Goal: Transaction & Acquisition: Book appointment/travel/reservation

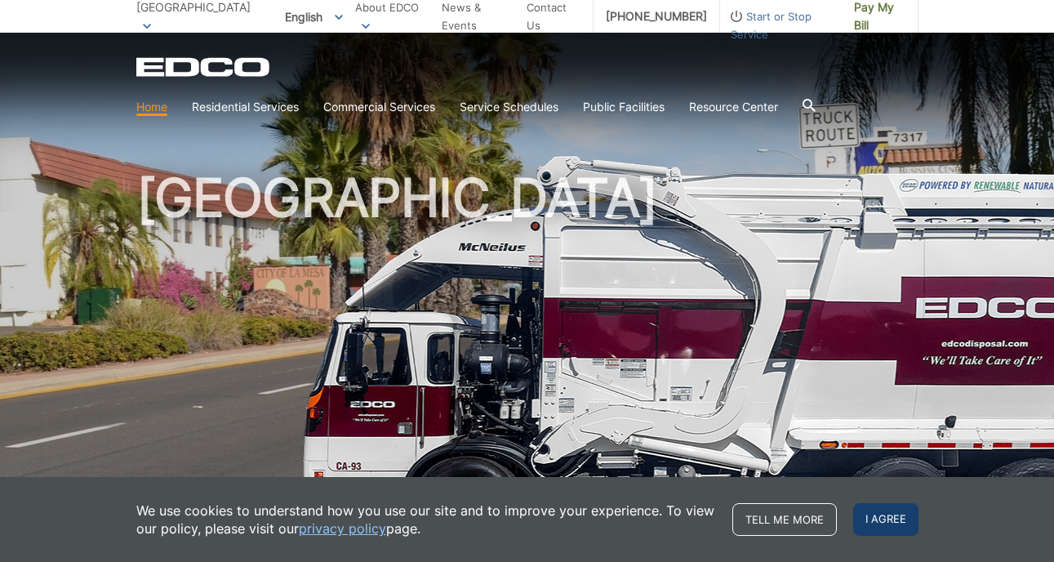
click at [899, 510] on span "I agree" at bounding box center [885, 519] width 65 height 33
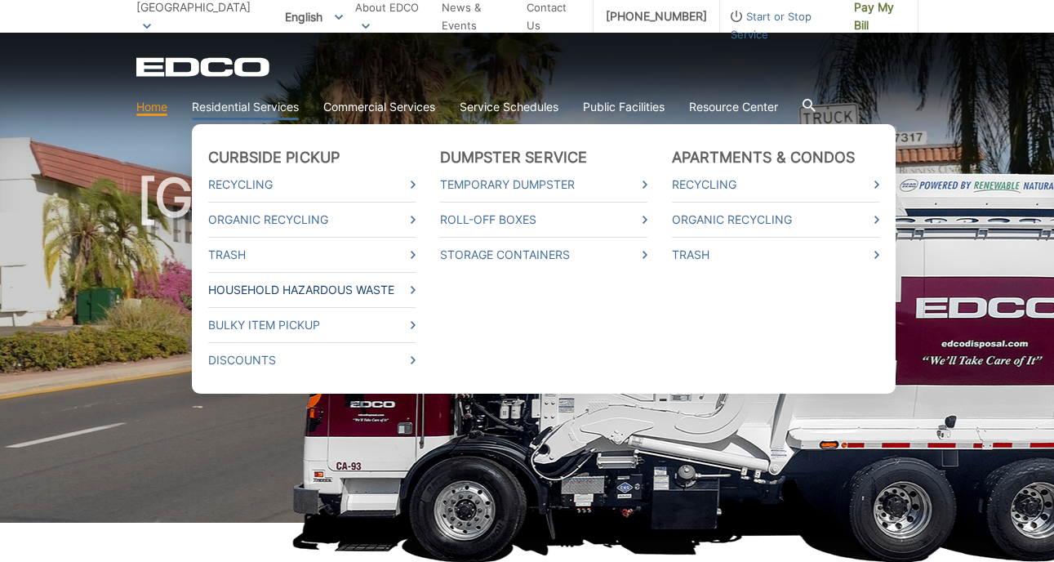
click at [276, 292] on link "Household Hazardous Waste" at bounding box center [311, 290] width 207 height 18
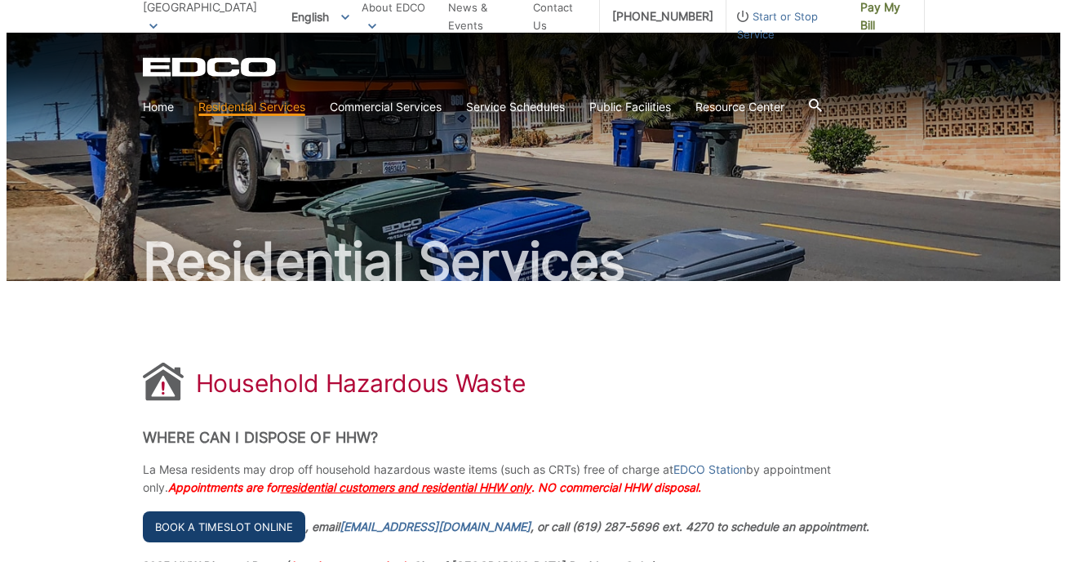
scroll to position [245, 0]
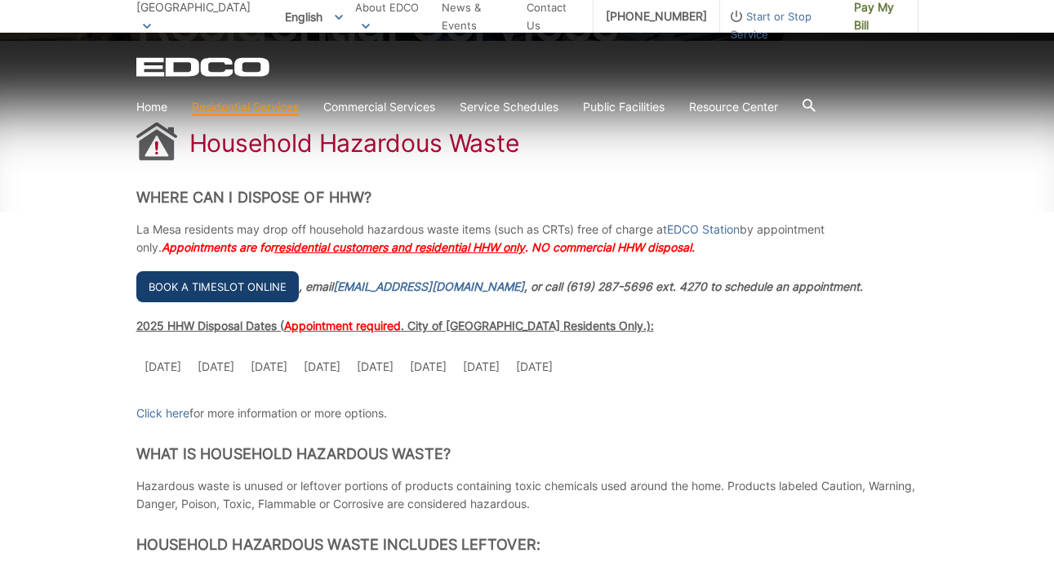
click at [162, 278] on link "Book a timeslot online" at bounding box center [217, 286] width 162 height 31
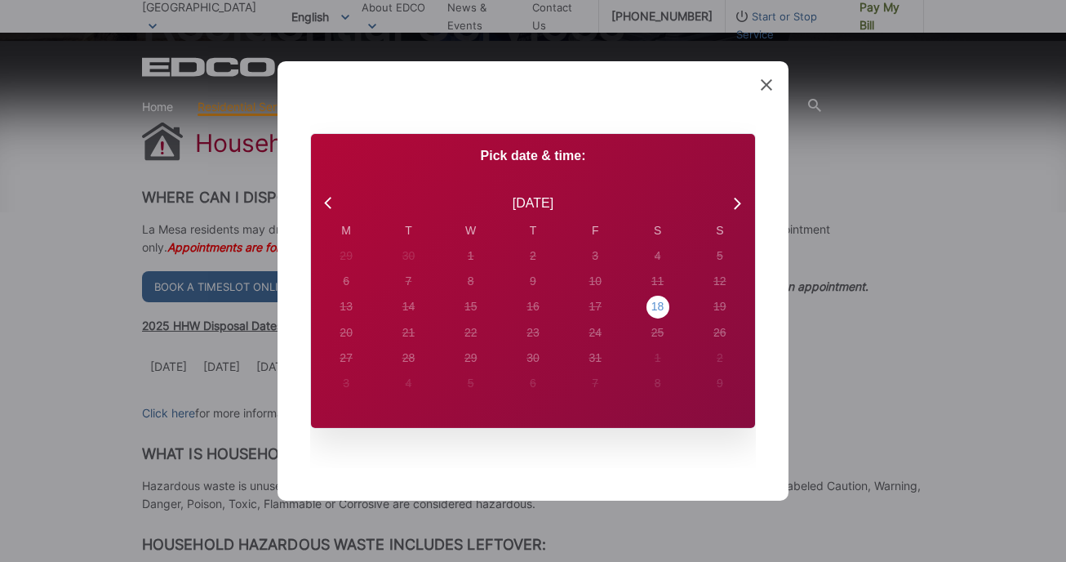
click at [663, 307] on div "18" at bounding box center [657, 306] width 13 height 17
radio input "true"
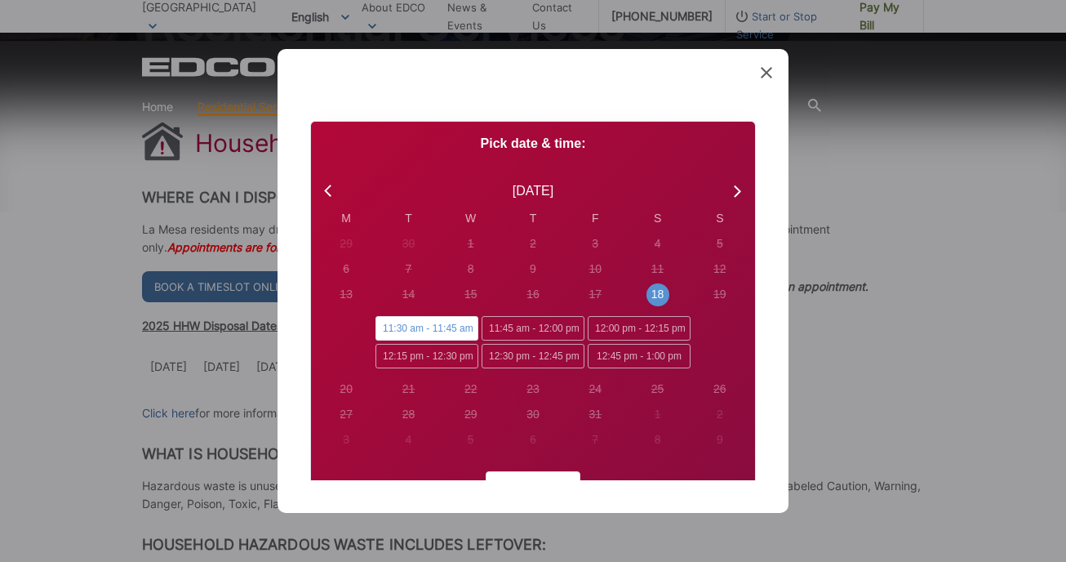
click at [442, 324] on span "11:30 am - 11:45 am" at bounding box center [427, 328] width 103 height 24
click at [386, 324] on input "11:30 am - 11:45 am" at bounding box center [381, 321] width 11 height 11
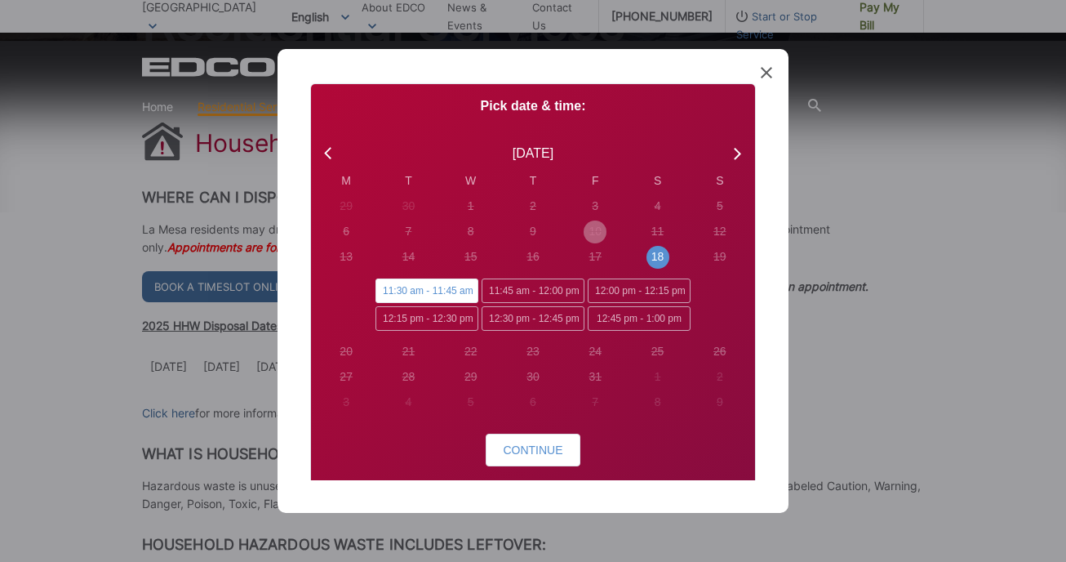
scroll to position [96, 0]
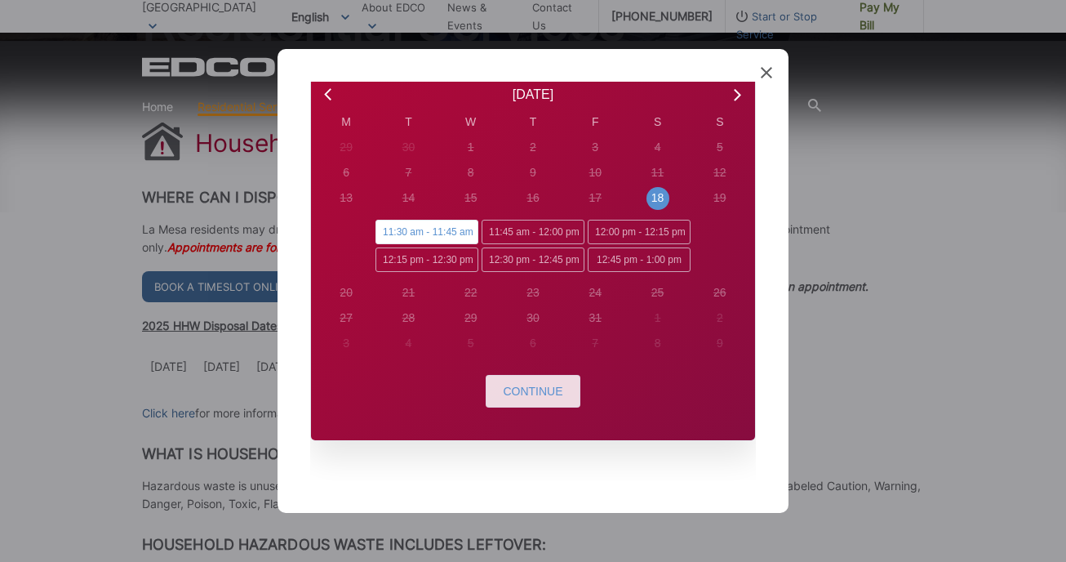
click at [531, 377] on button "Continue" at bounding box center [533, 391] width 94 height 33
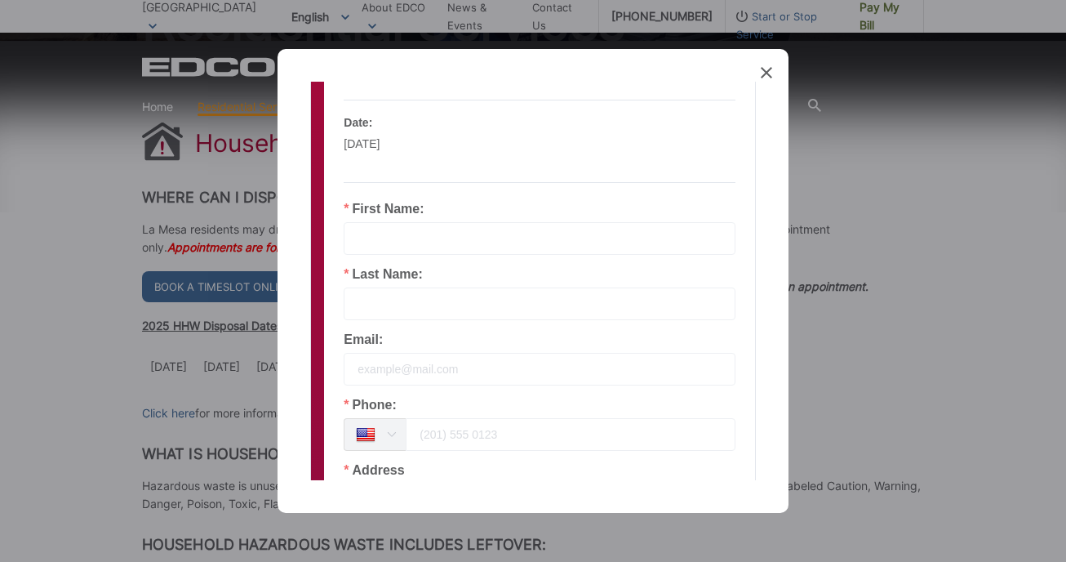
click at [427, 233] on input "text" at bounding box center [540, 238] width 392 height 33
type input "[PERSON_NAME]"
click at [401, 297] on input "text" at bounding box center [540, 303] width 392 height 33
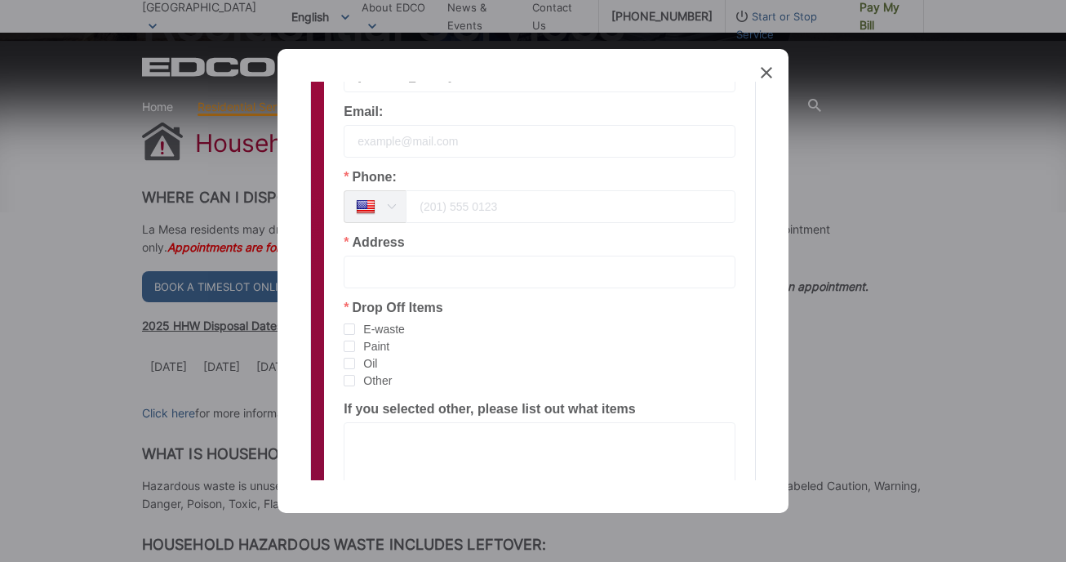
scroll to position [341, 0]
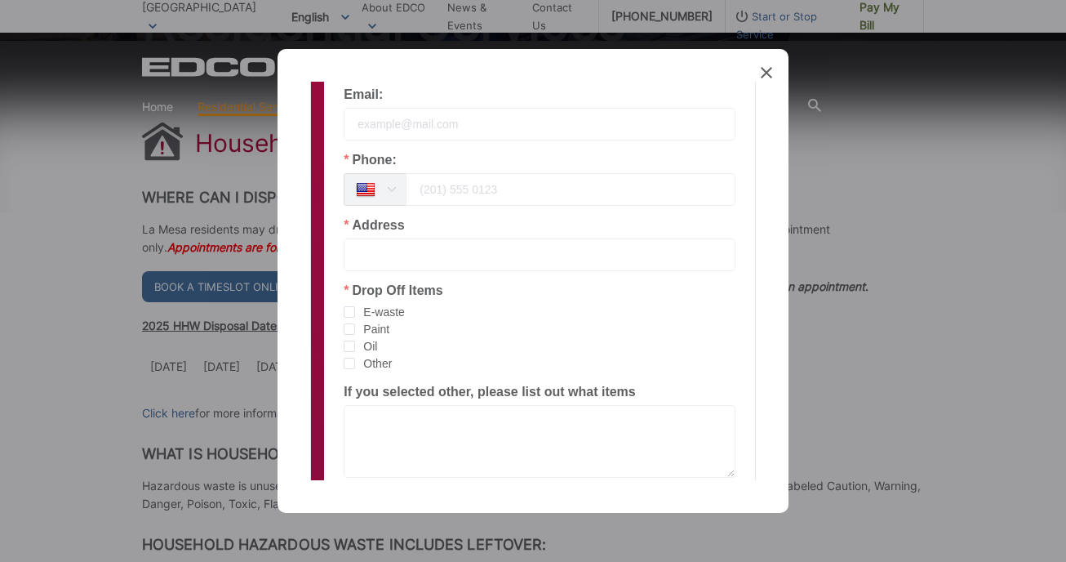
type input "[PERSON_NAME]"
click at [465, 187] on input "tel" at bounding box center [571, 189] width 330 height 33
type input "16194642143"
click at [385, 367] on span "Other" at bounding box center [373, 364] width 37 height 16
click at [355, 358] on input "Other" at bounding box center [355, 358] width 0 height 0
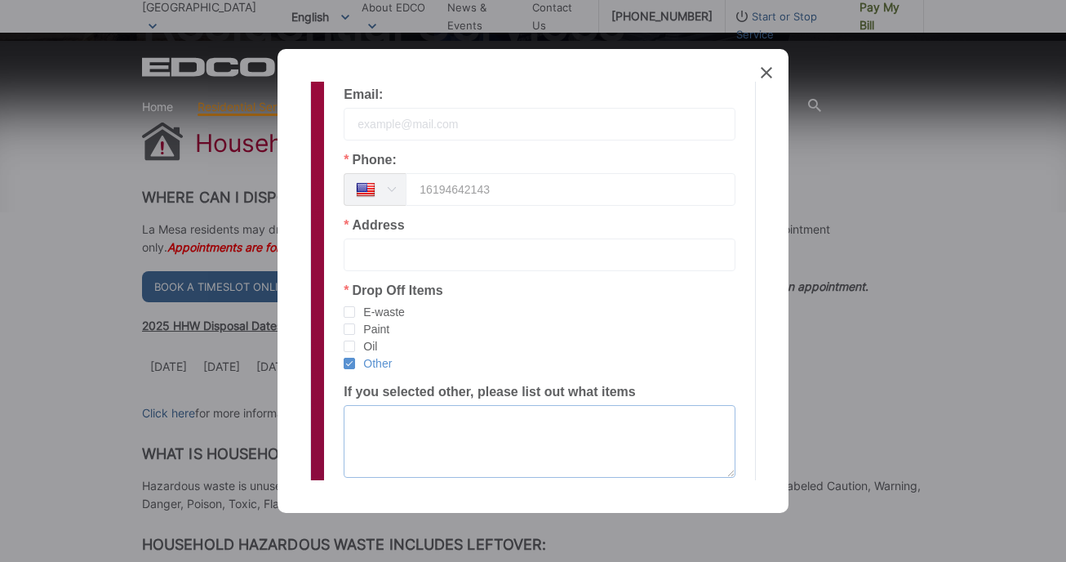
click at [383, 427] on textarea at bounding box center [540, 441] width 392 height 73
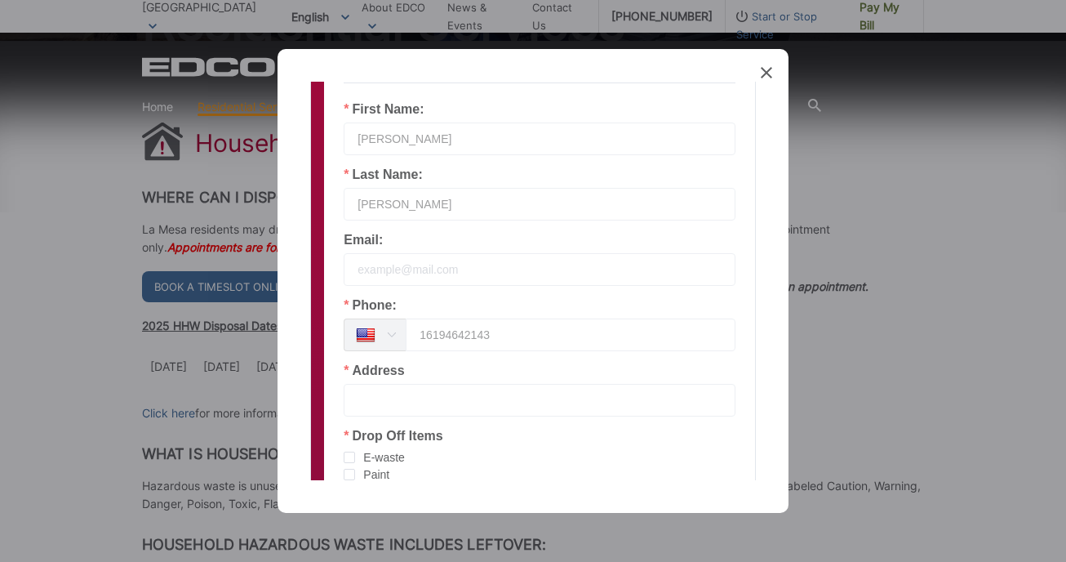
scroll to position [178, 0]
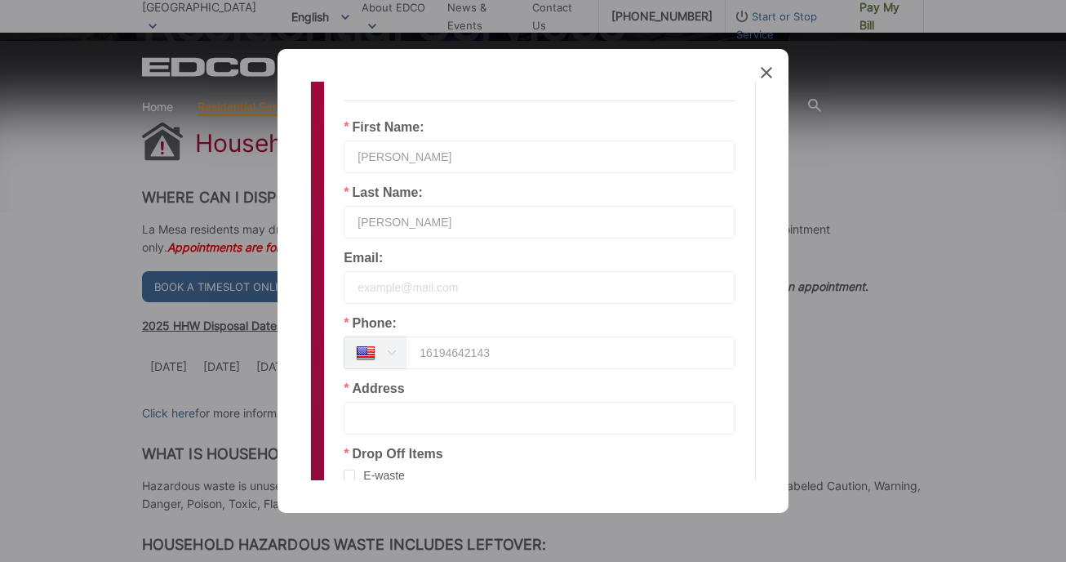
type textarea "lled light bulbs"
click at [449, 292] on input "email" at bounding box center [540, 287] width 392 height 33
click at [393, 286] on input "email" at bounding box center [540, 287] width 392 height 33
type input "[EMAIL_ADDRESS][DOMAIN_NAME]"
click at [393, 223] on input "[PERSON_NAME]" at bounding box center [540, 222] width 392 height 33
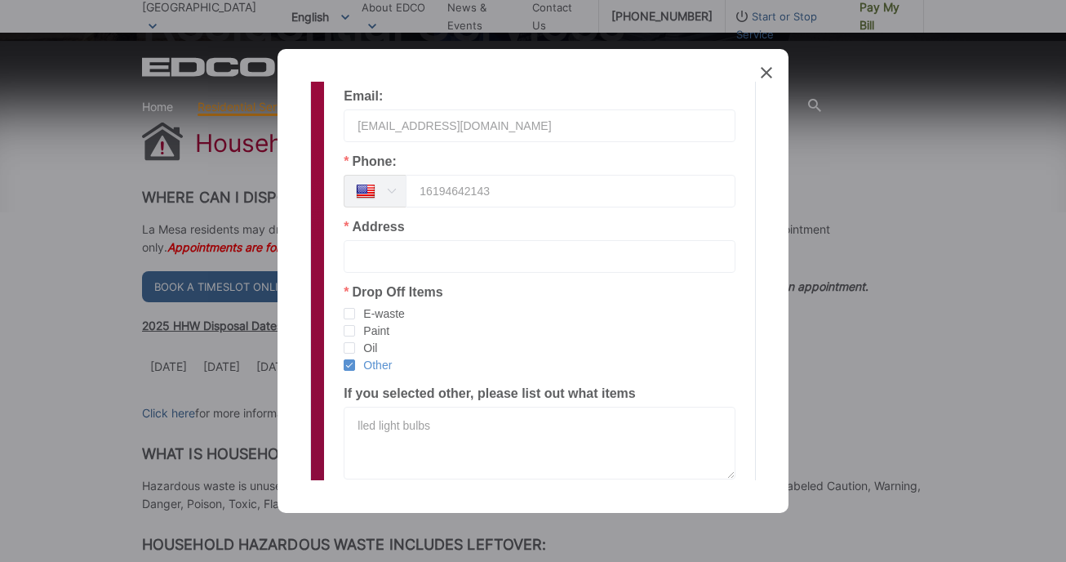
scroll to position [341, 0]
type input "[PERSON_NAME]"
click at [420, 264] on input "text" at bounding box center [540, 254] width 392 height 33
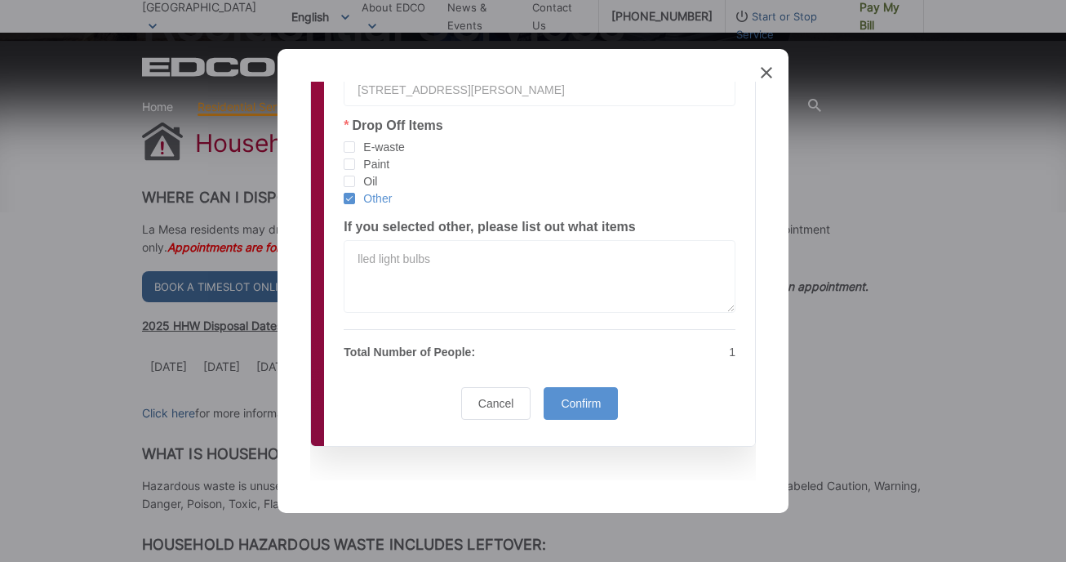
scroll to position [512, 0]
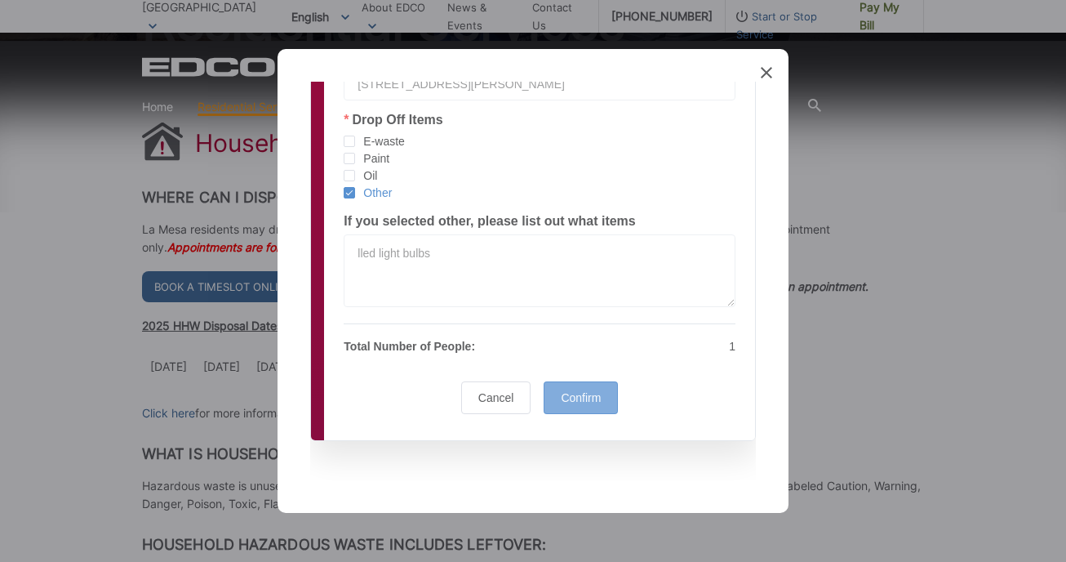
type input "[STREET_ADDRESS][PERSON_NAME]"
click at [588, 395] on span "Confirm" at bounding box center [581, 397] width 40 height 13
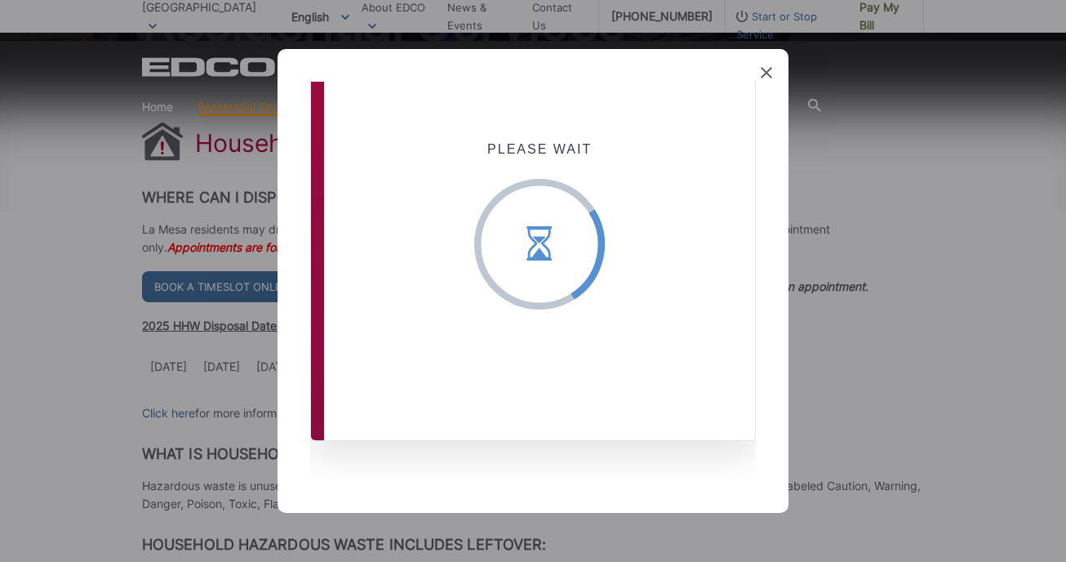
scroll to position [16, 0]
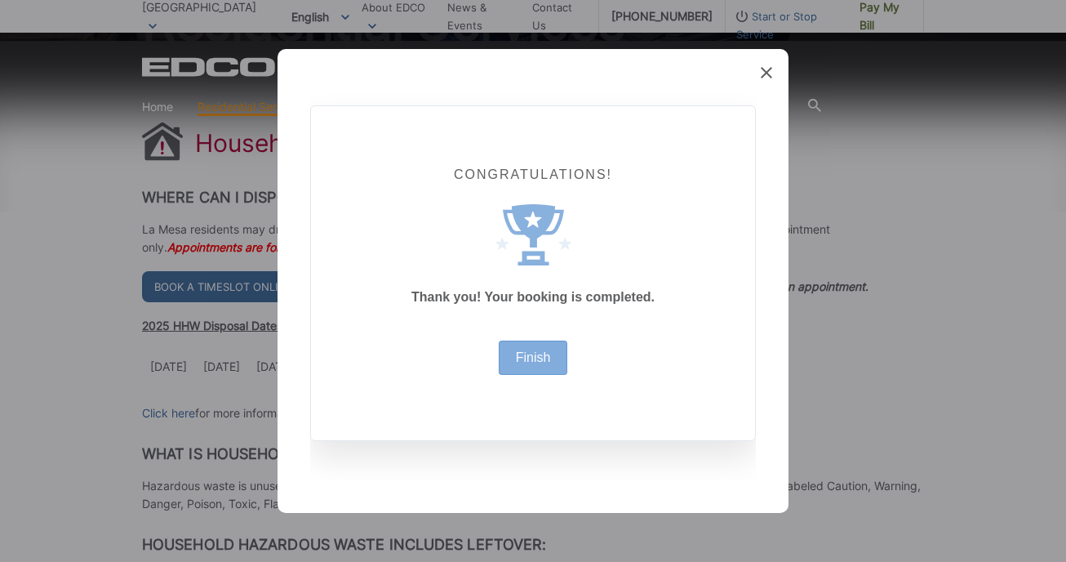
click at [555, 353] on div "Finish" at bounding box center [533, 357] width 69 height 34
click at [540, 364] on div "Finish" at bounding box center [533, 357] width 69 height 34
click at [528, 353] on link "Finish" at bounding box center [533, 357] width 35 height 13
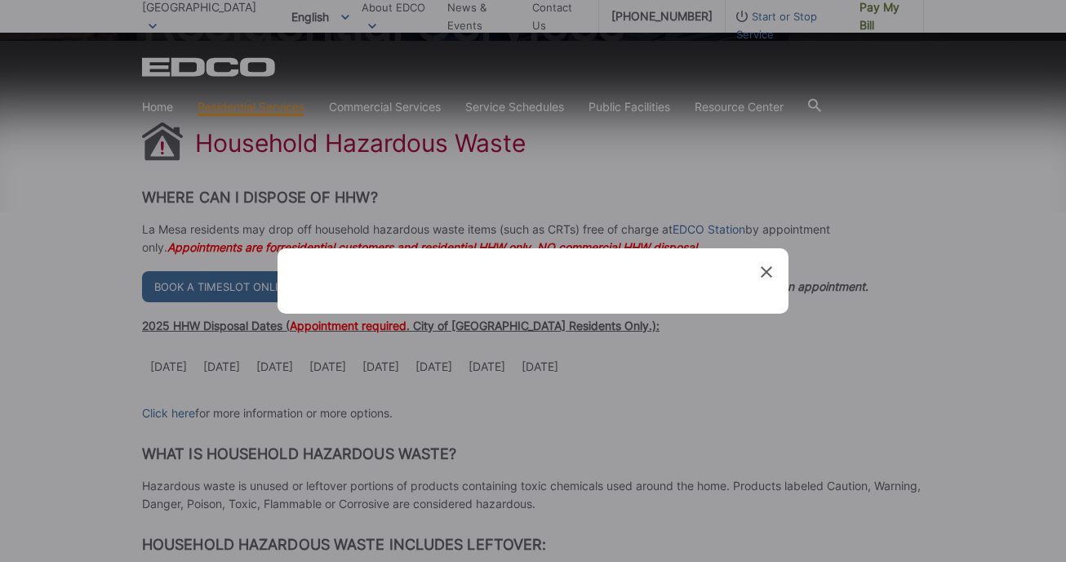
scroll to position [0, 0]
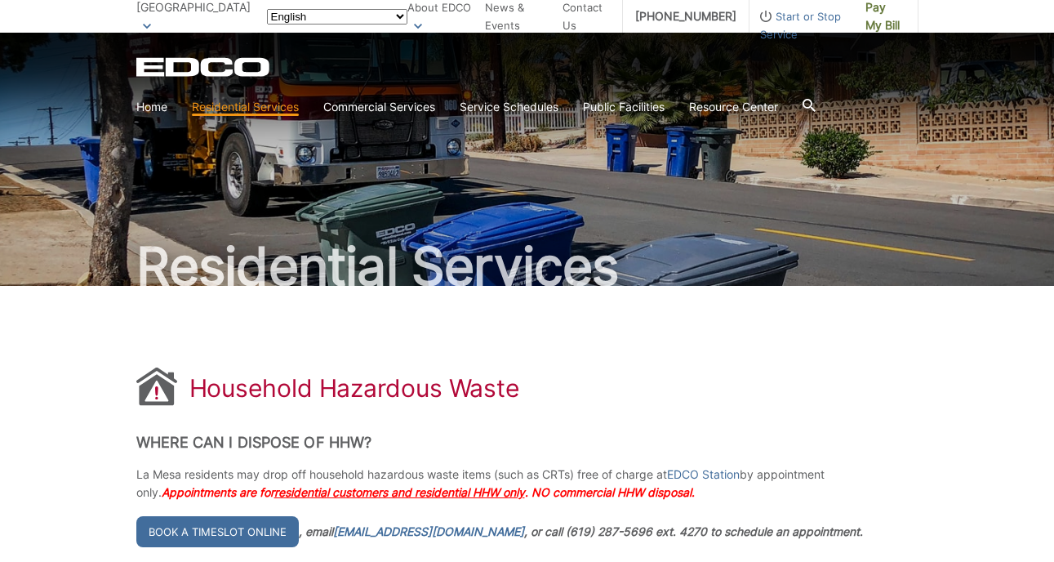
scroll to position [245, 0]
